Goal: Complete application form

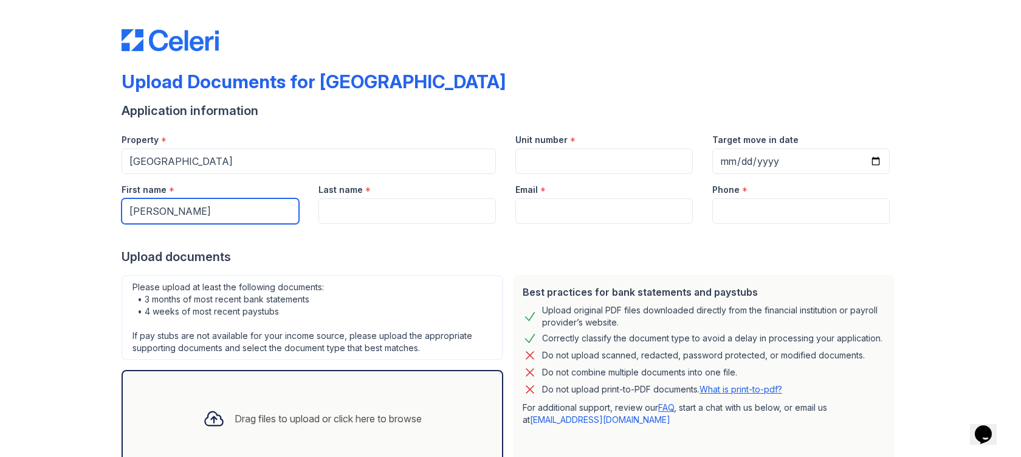
type input "[PERSON_NAME]"
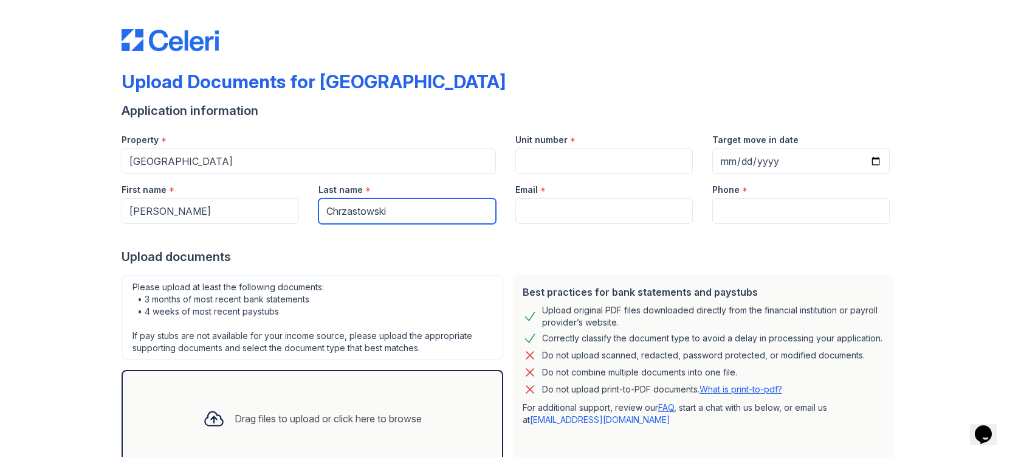
type input "Chrzastowski"
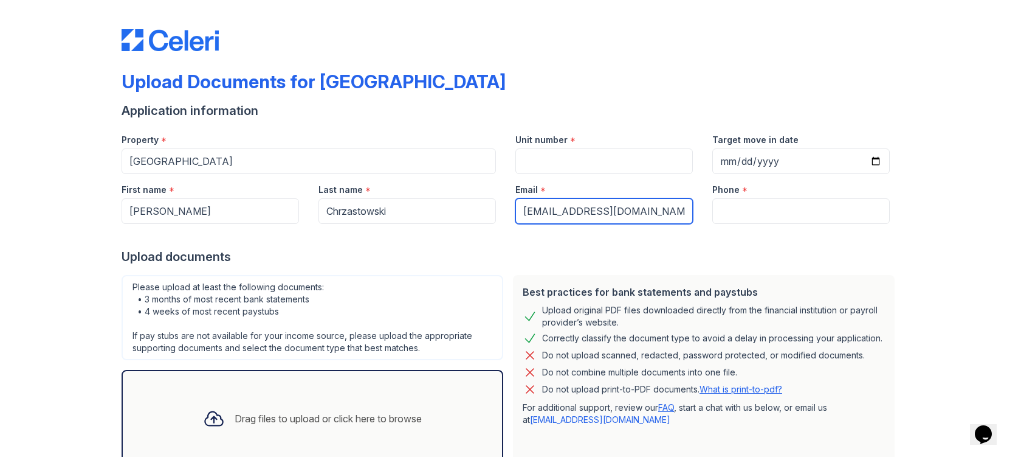
type input "[EMAIL_ADDRESS][DOMAIN_NAME]"
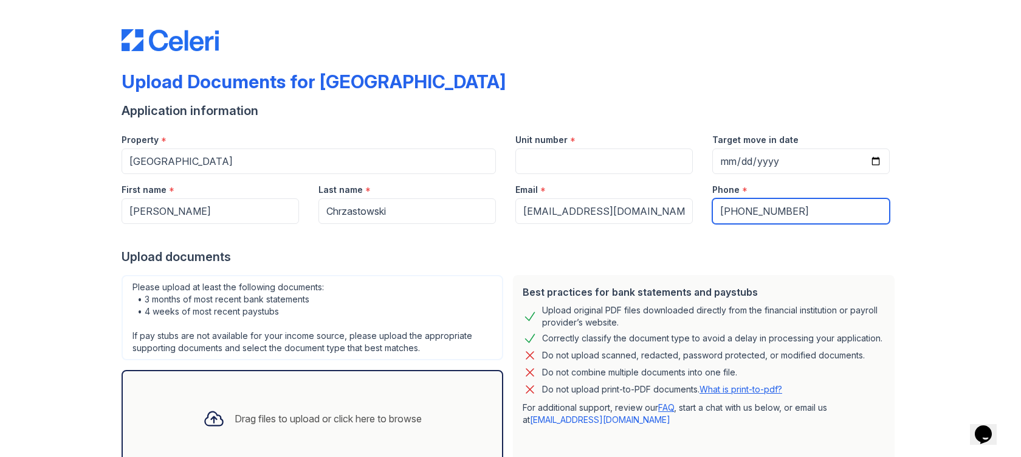
type input "[PHONE_NUMBER]"
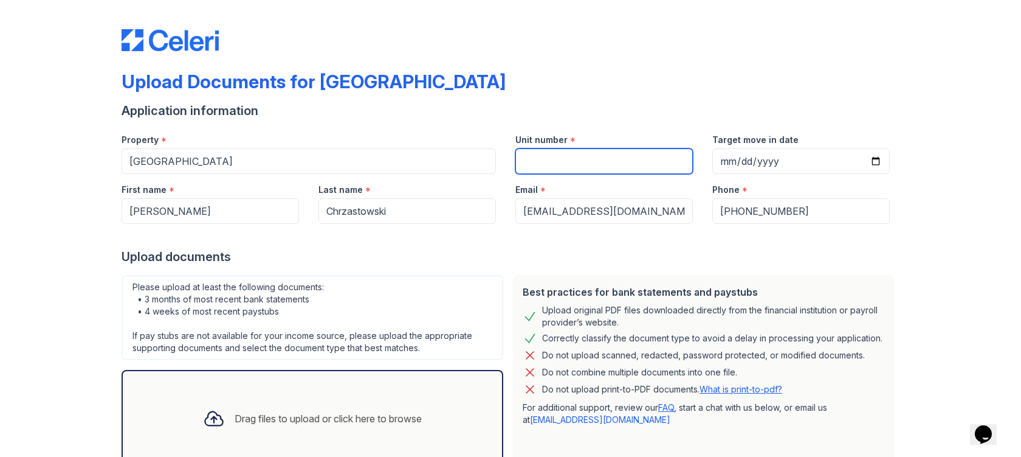
click at [607, 165] on input "Unit number" at bounding box center [605, 161] width 178 height 26
type input "2009B"
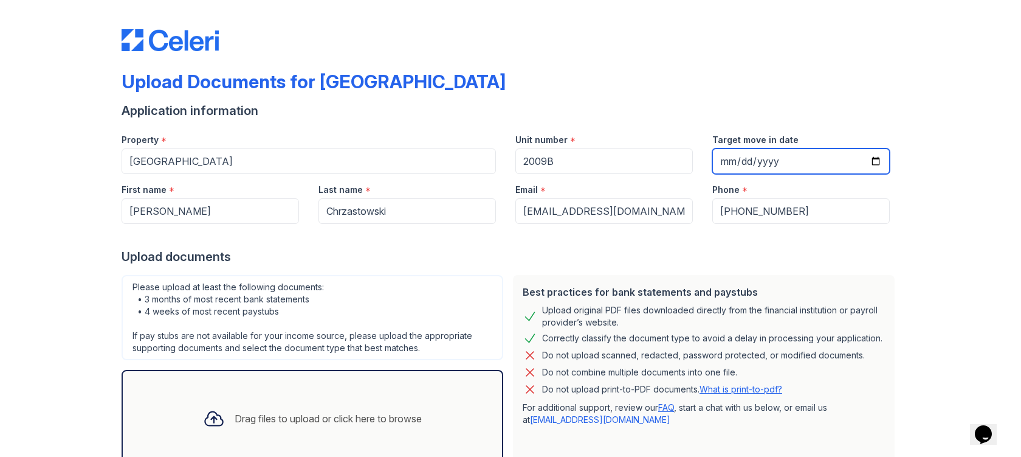
click at [737, 158] on input "Target move in date" at bounding box center [802, 161] width 178 height 26
type input "[DATE]"
click at [945, 210] on div "Upload Documents for [GEOGRAPHIC_DATA] Application information Property * [GEOG…" at bounding box center [510, 271] width 982 height 542
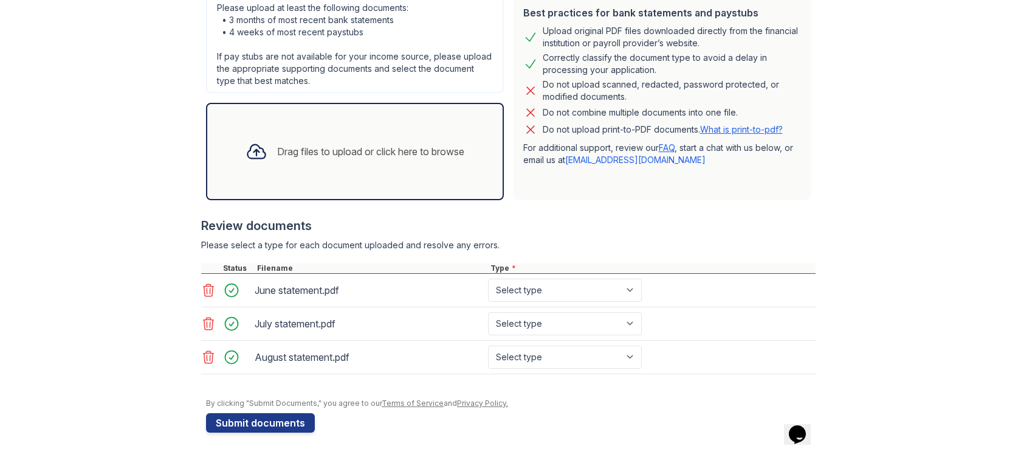
scroll to position [267, 0]
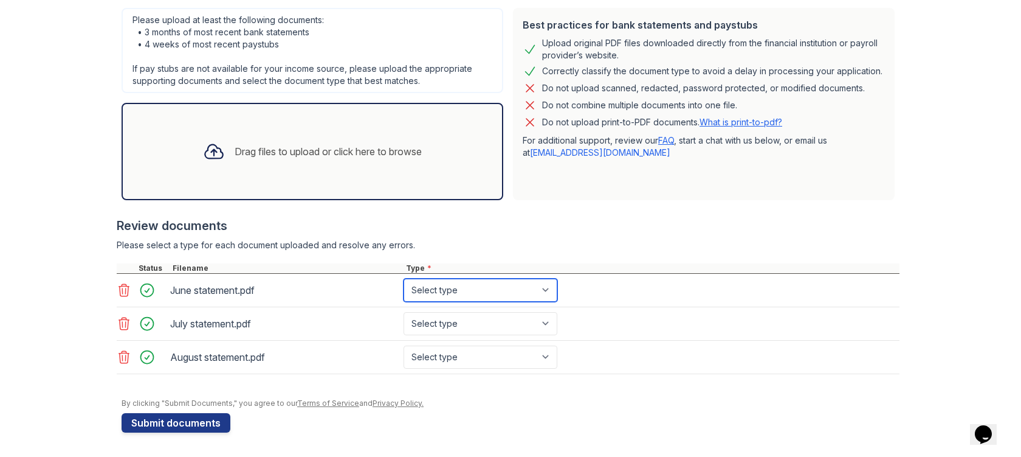
select select "bank_statement"
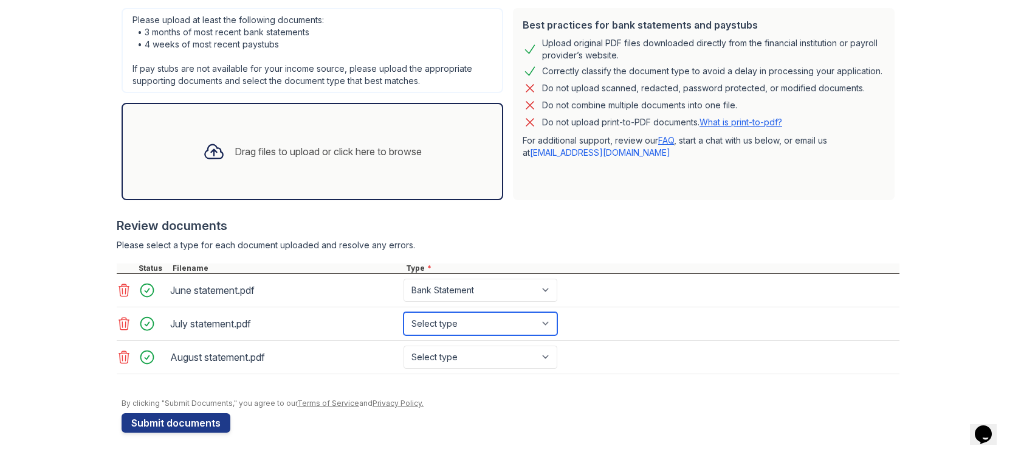
select select "bank_statement"
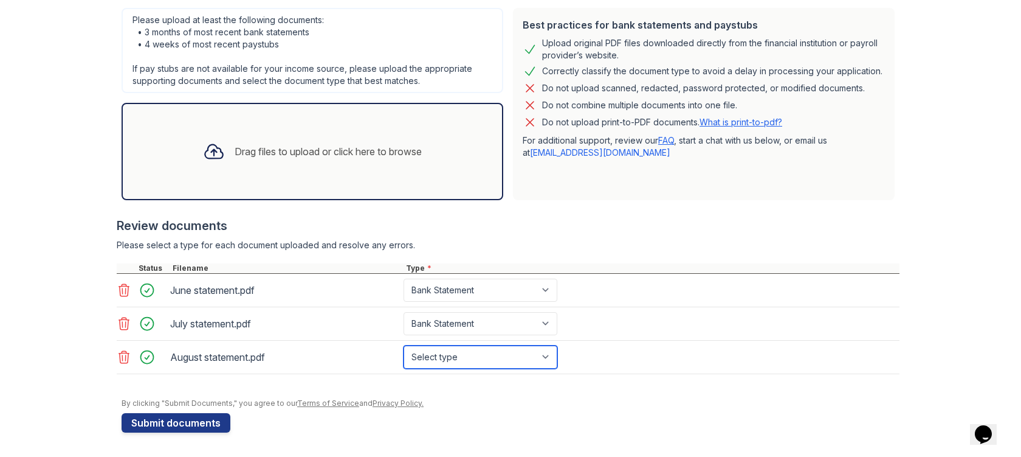
select select "bank_statement"
click at [41, 277] on div "Upload Documents for [GEOGRAPHIC_DATA] Application information Property * [GEOG…" at bounding box center [510, 94] width 982 height 723
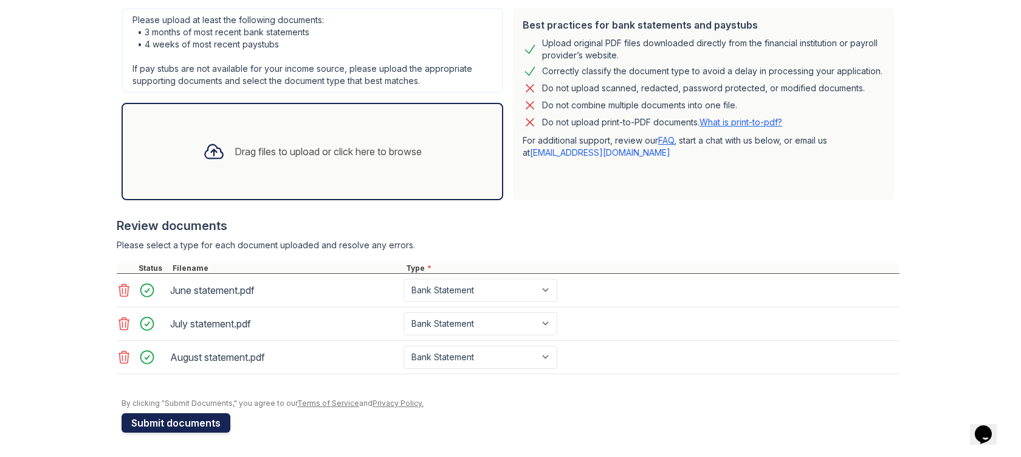
click at [172, 420] on button "Submit documents" at bounding box center [176, 422] width 109 height 19
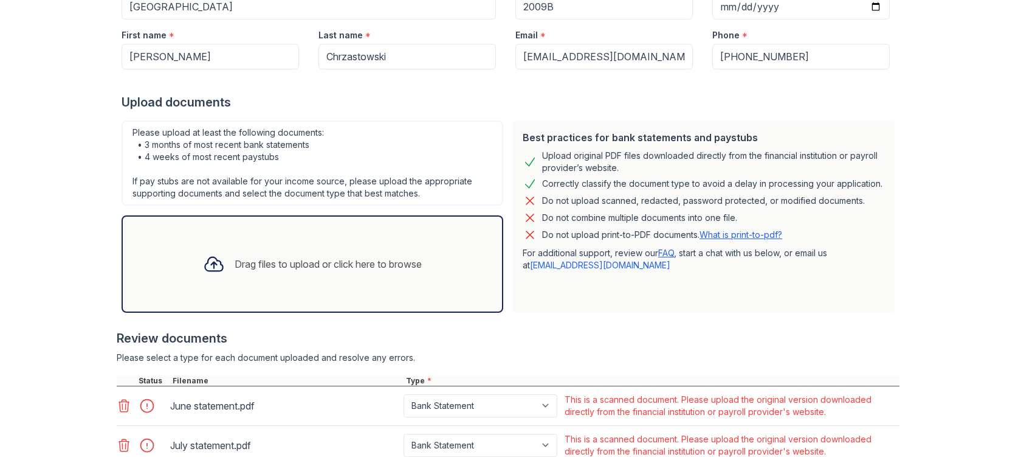
scroll to position [319, 0]
